Goal: Communication & Community: Participate in discussion

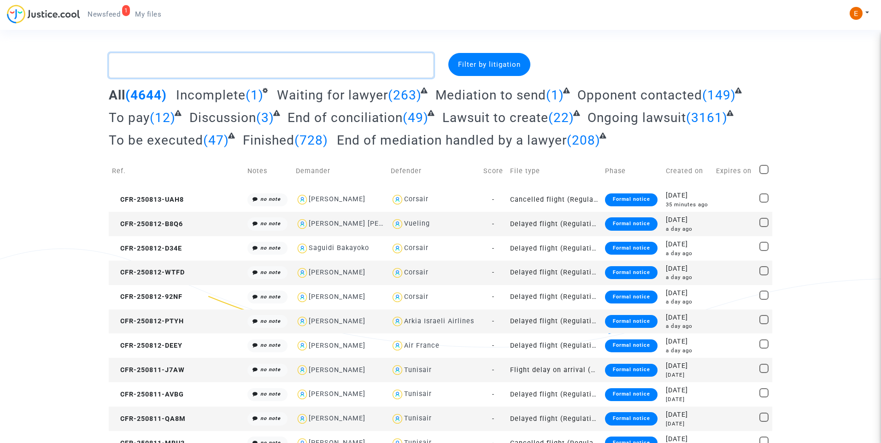
drag, startPoint x: 185, startPoint y: 62, endPoint x: 219, endPoint y: 138, distance: 83.6
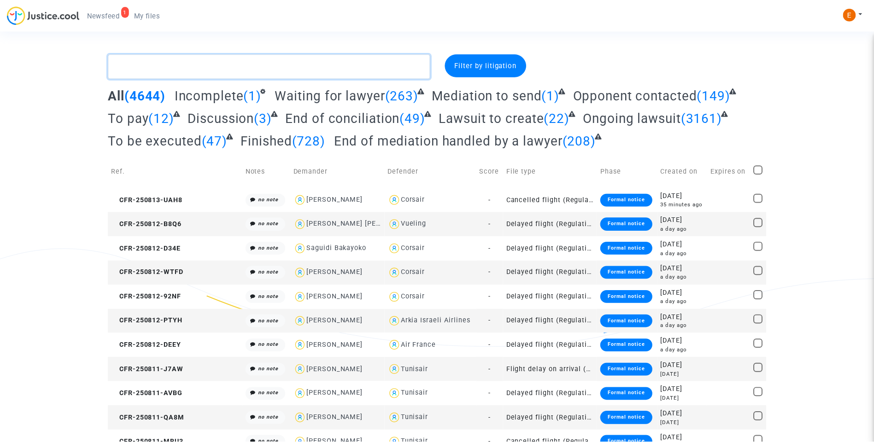
paste textarea "Karouche"
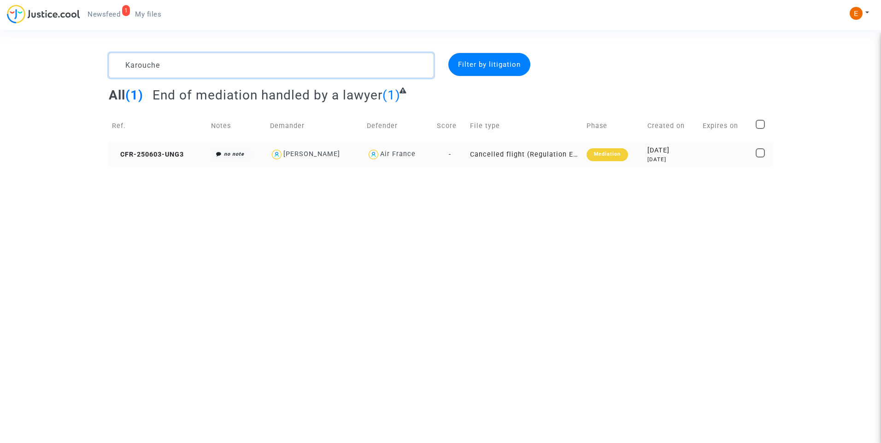
type textarea "Karouche"
click at [618, 153] on div "Mediation" at bounding box center [607, 154] width 41 height 13
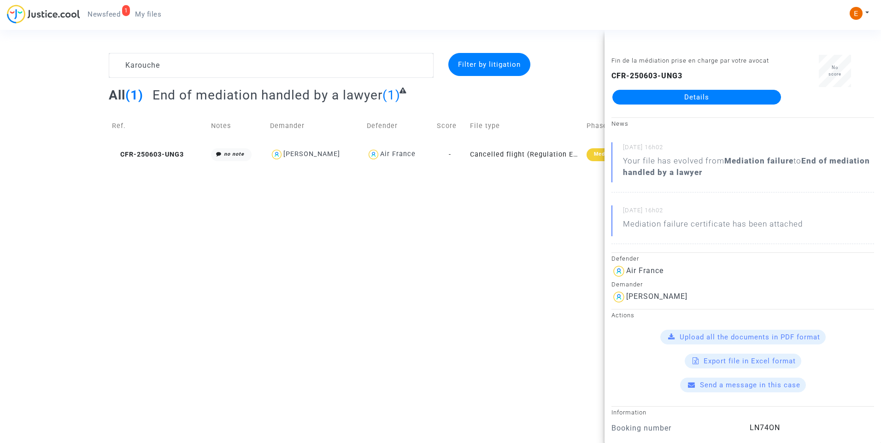
click at [677, 101] on link "Details" at bounding box center [696, 97] width 169 height 15
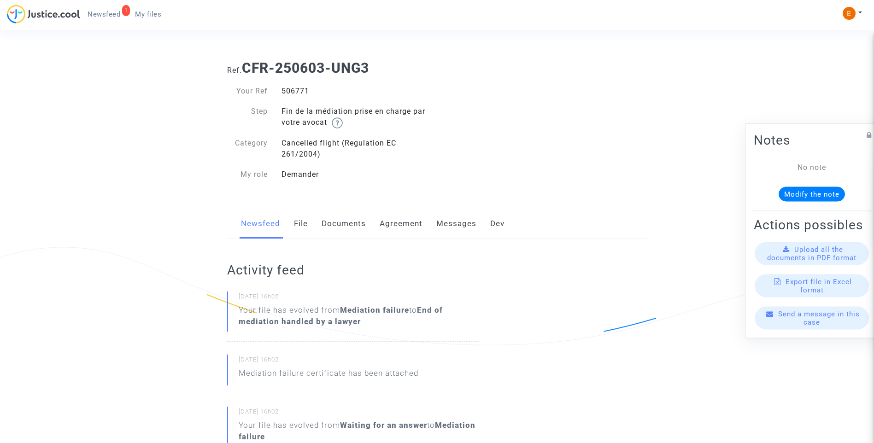
click at [455, 219] on link "Messages" at bounding box center [456, 224] width 40 height 30
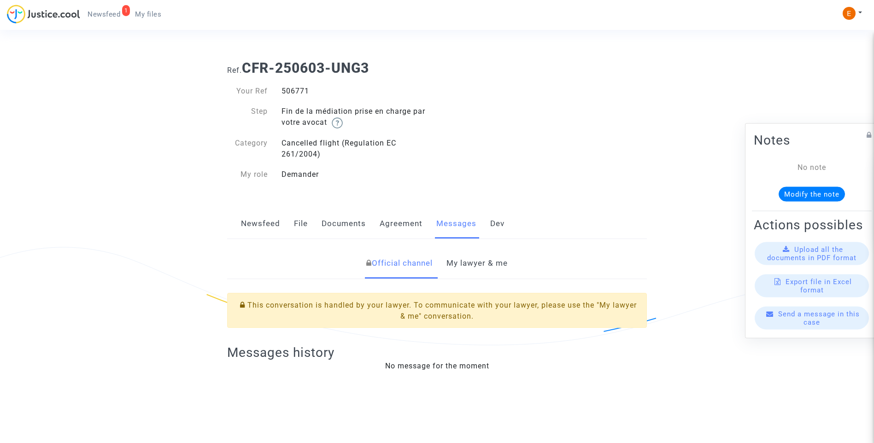
click at [485, 260] on link "My lawyer & me" at bounding box center [477, 263] width 61 height 30
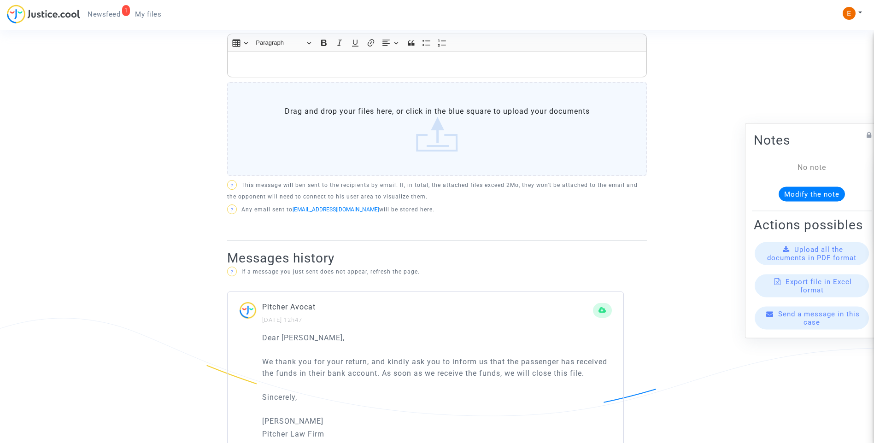
scroll to position [415, 0]
click at [316, 73] on div "Rich Text Editor, main" at bounding box center [437, 65] width 420 height 26
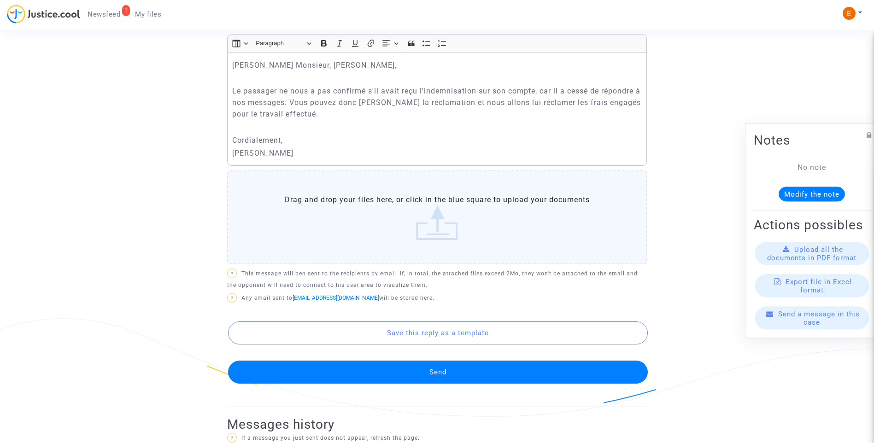
click at [426, 379] on button "Send" at bounding box center [438, 372] width 420 height 23
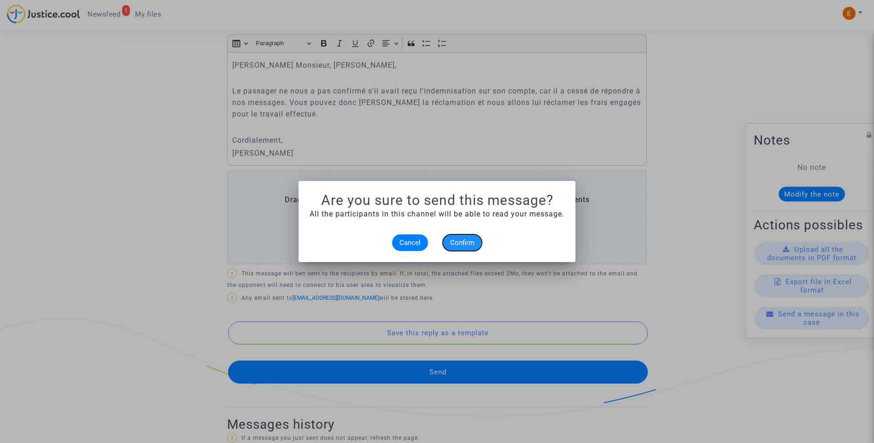
click at [465, 247] on button "Confirm" at bounding box center [462, 243] width 39 height 17
